Goal: Task Accomplishment & Management: Manage account settings

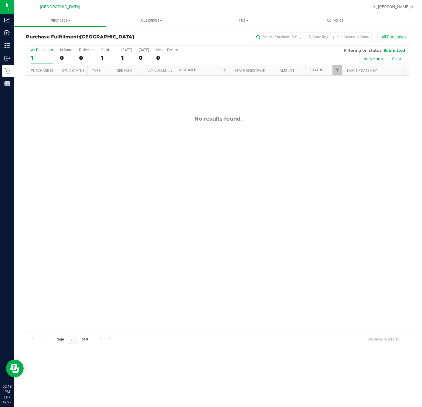
click at [143, 237] on div "No results found." at bounding box center [218, 224] width 384 height 296
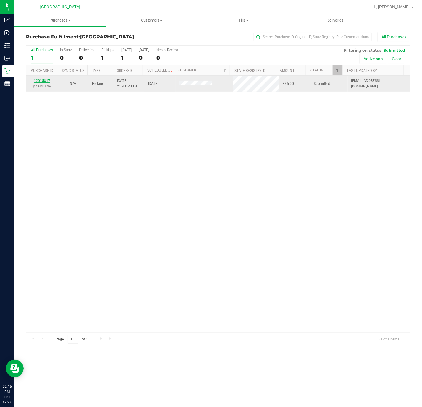
click at [44, 82] on link "12015817" at bounding box center [42, 81] width 17 height 4
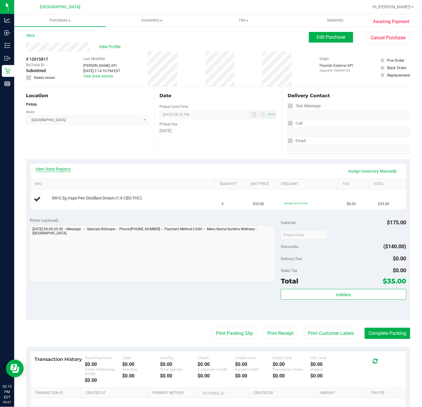
click at [61, 166] on link "View State Registry" at bounding box center [53, 169] width 35 height 6
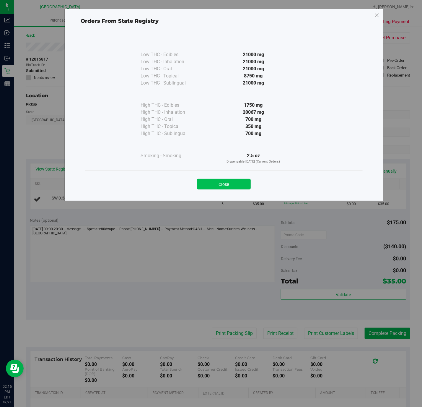
click at [231, 186] on button "Close" at bounding box center [224, 184] width 54 height 11
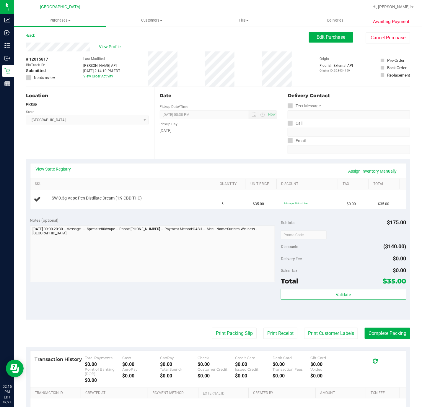
drag, startPoint x: 117, startPoint y: 151, endPoint x: 122, endPoint y: 150, distance: 5.3
click at [117, 149] on div "Location Pickup Store Deerfield Beach WC Select Store Bonita Springs WC Boynton…" at bounding box center [90, 123] width 128 height 72
click at [129, 198] on span "SW 0.3g Vape Pen Distillate Dream (1:9 CBD:THC)" at bounding box center [97, 198] width 90 height 6
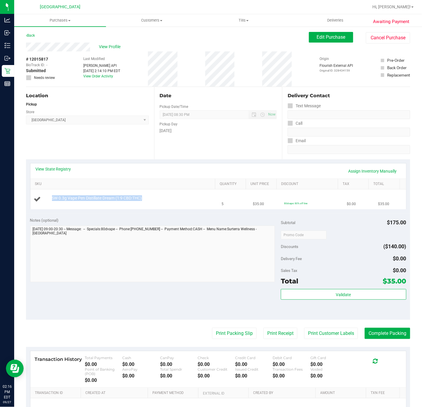
copy div "SW 0.3g Vape Pen Distillate Dream (1:9 CBD:THC)"
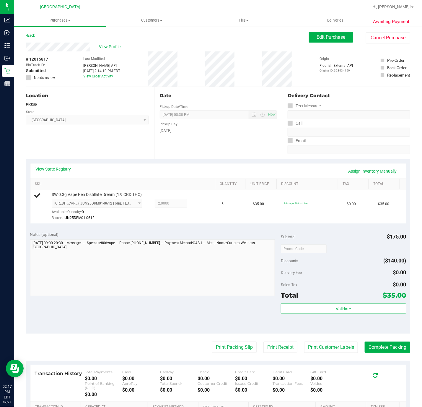
click at [79, 140] on div "Location Pickup Store Deerfield Beach WC Select Store Bonita Springs WC Boynton…" at bounding box center [90, 123] width 128 height 72
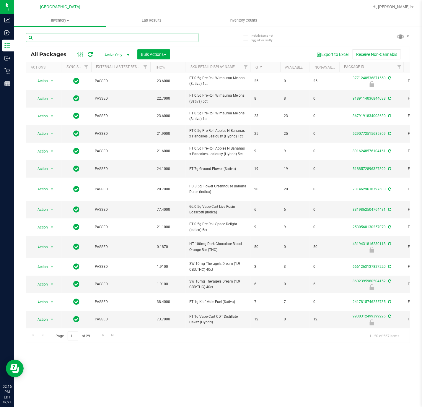
click at [74, 38] on input "text" at bounding box center [112, 37] width 172 height 9
paste input "SW 0.3g Vape Pen Distillate Dream (1:9 CBD:THC)"
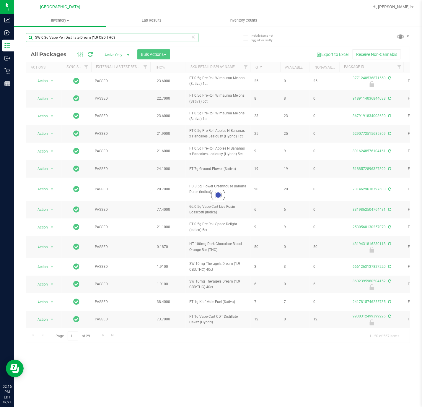
type input "SW 0.3g Vape Pen Distillate Dream (1:9 CBD:THC)"
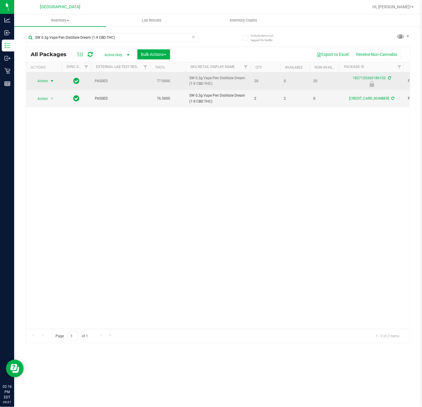
click at [51, 82] on span "select" at bounding box center [52, 81] width 5 height 5
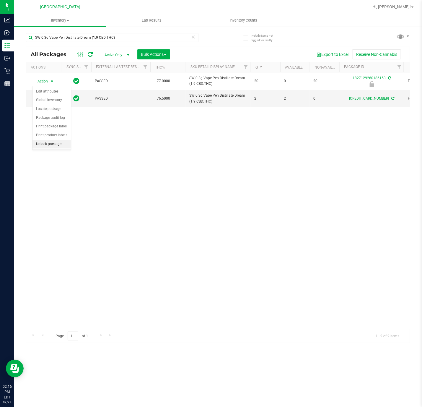
click at [57, 147] on li "Unlock package" at bounding box center [51, 144] width 38 height 9
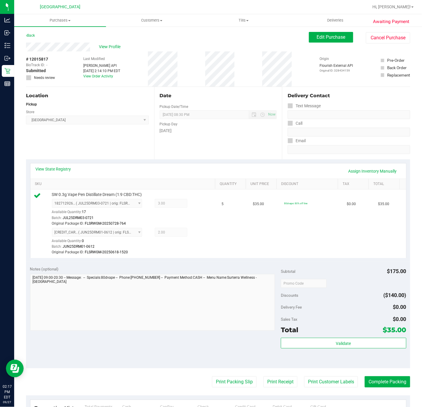
scroll to position [118, 0]
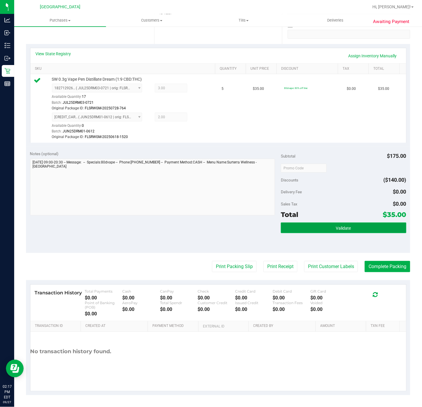
click at [321, 227] on button "Validate" at bounding box center [343, 227] width 125 height 11
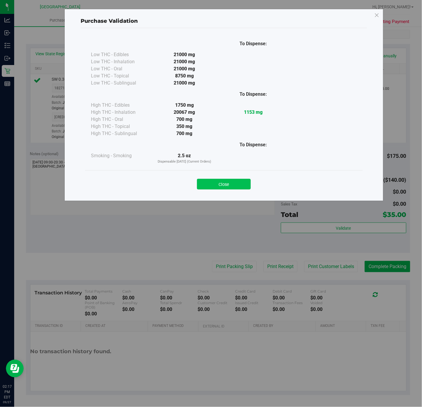
click at [244, 185] on button "Close" at bounding box center [224, 184] width 54 height 11
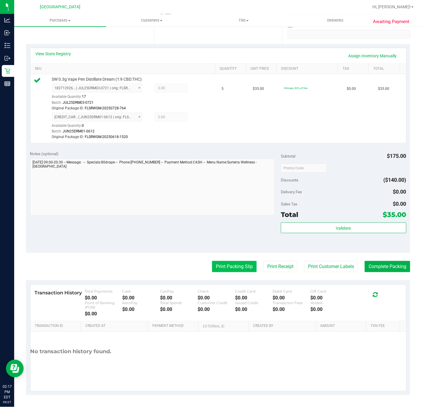
click at [239, 266] on button "Print Packing Slip" at bounding box center [234, 266] width 45 height 11
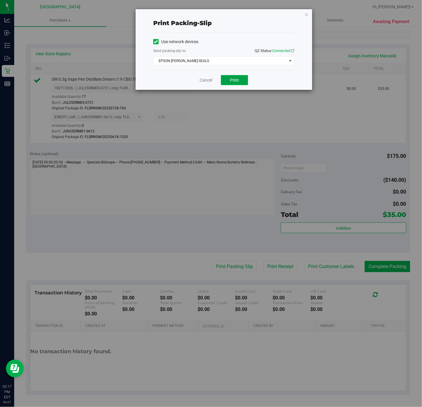
click at [231, 78] on span "Print" at bounding box center [234, 80] width 9 height 5
click at [306, 15] on icon "button" at bounding box center [306, 14] width 4 height 7
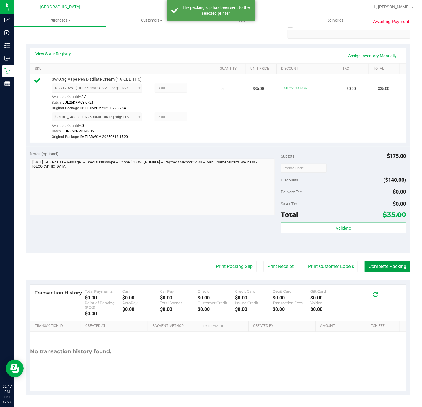
click at [369, 265] on button "Complete Packing" at bounding box center [387, 266] width 45 height 11
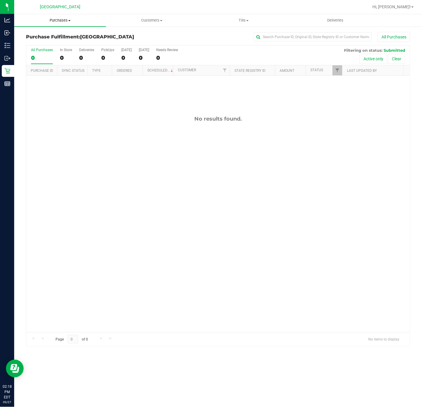
click at [58, 16] on uib-tab-heading "Purchases Summary of purchases Fulfillment All purchases" at bounding box center [60, 20] width 92 height 12
click at [58, 34] on span "Summary of purchases" at bounding box center [44, 35] width 61 height 5
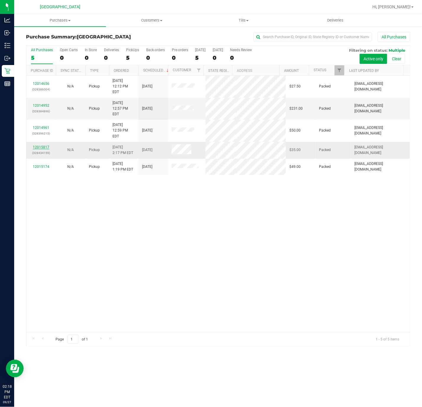
click at [44, 145] on link "12015817" at bounding box center [41, 147] width 17 height 4
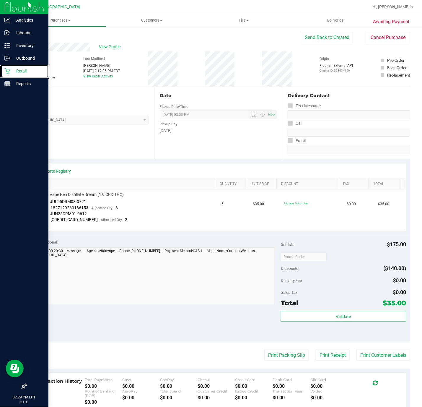
drag, startPoint x: 21, startPoint y: 72, endPoint x: 37, endPoint y: 94, distance: 27.3
click at [21, 72] on p "Retail" at bounding box center [27, 70] width 35 height 7
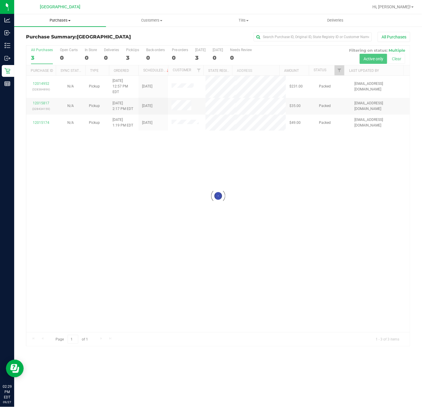
click at [63, 22] on span "Purchases" at bounding box center [60, 20] width 92 height 5
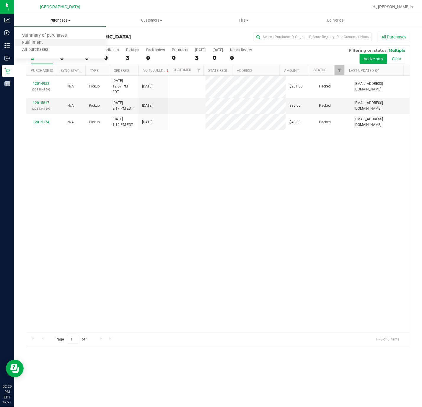
click at [51, 45] on li "Fulfillment" at bounding box center [60, 42] width 92 height 7
